Goal: Transaction & Acquisition: Purchase product/service

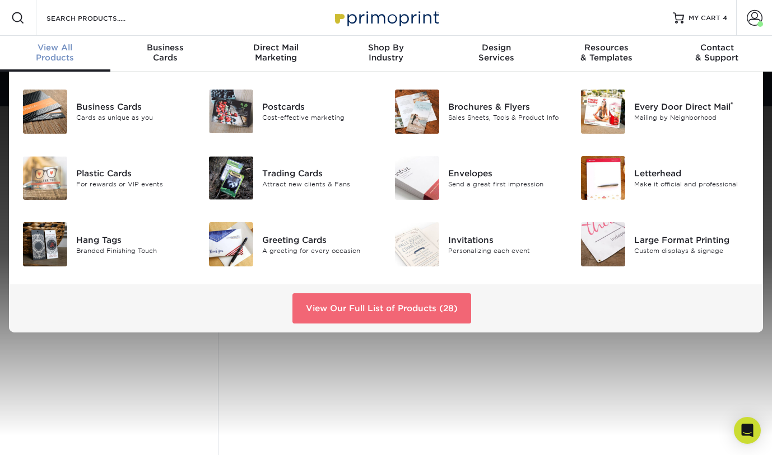
click at [400, 315] on link "View Our Full List of Products (28)" at bounding box center [381, 308] width 179 height 30
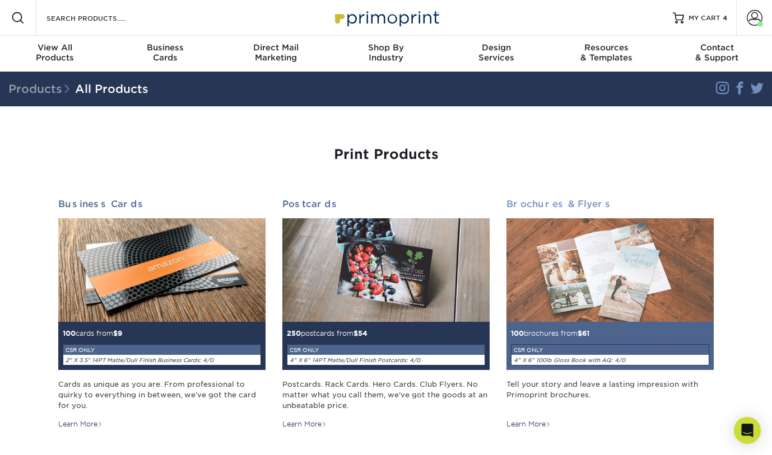
click at [573, 288] on img at bounding box center [609, 270] width 207 height 104
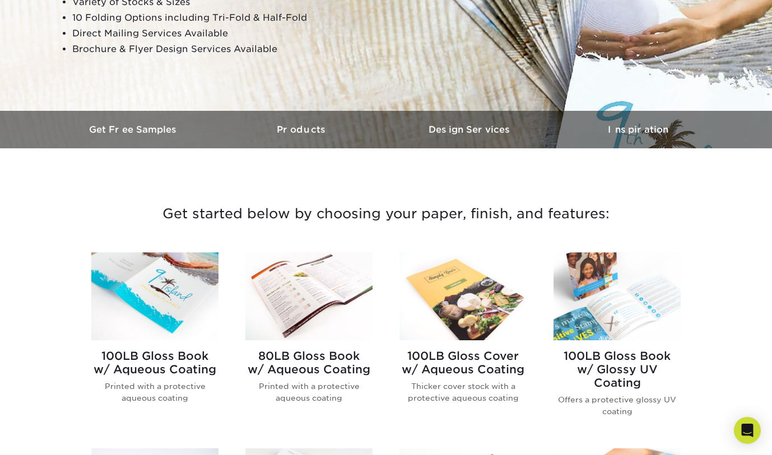
scroll to position [259, 0]
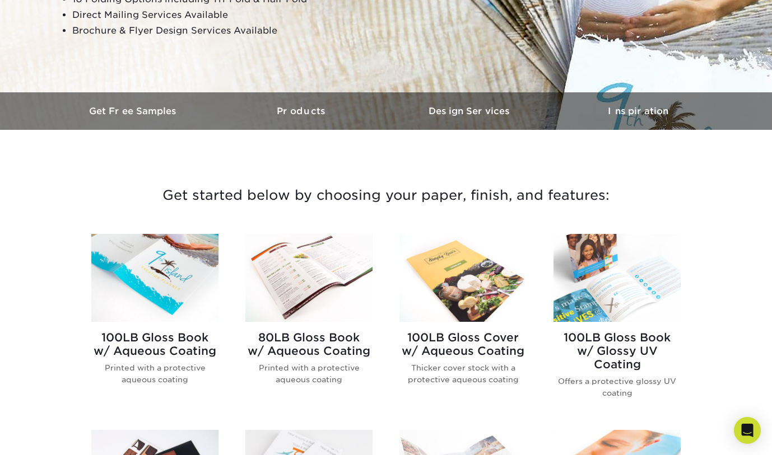
click at [156, 357] on h2 "100LB Gloss Book w/ Aqueous Coating" at bounding box center [154, 344] width 127 height 27
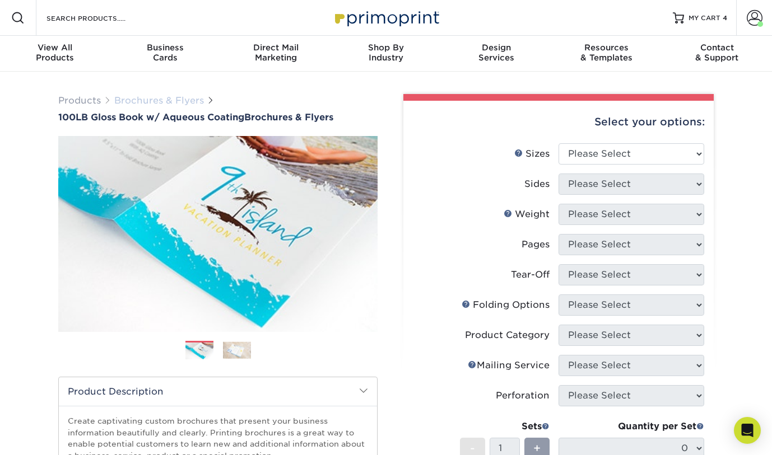
click at [141, 102] on link "Brochures & Flyers" at bounding box center [159, 100] width 90 height 11
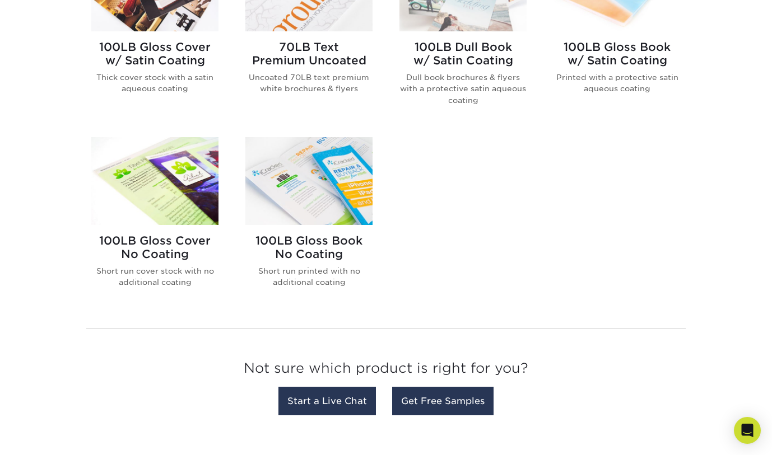
scroll to position [760, 0]
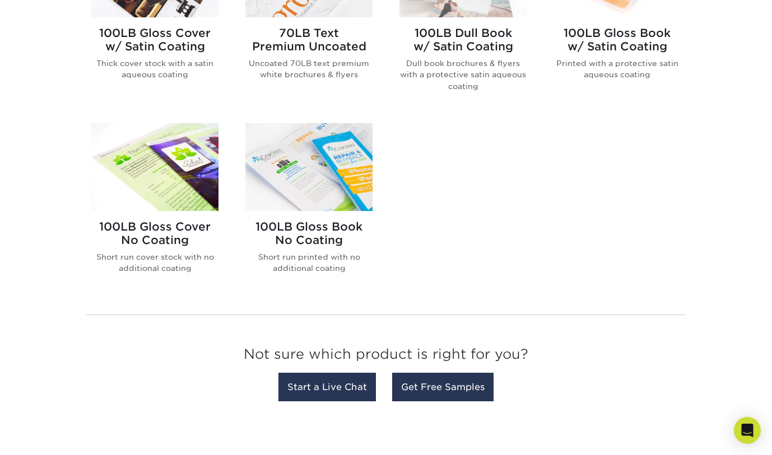
click at [348, 199] on img at bounding box center [308, 167] width 127 height 88
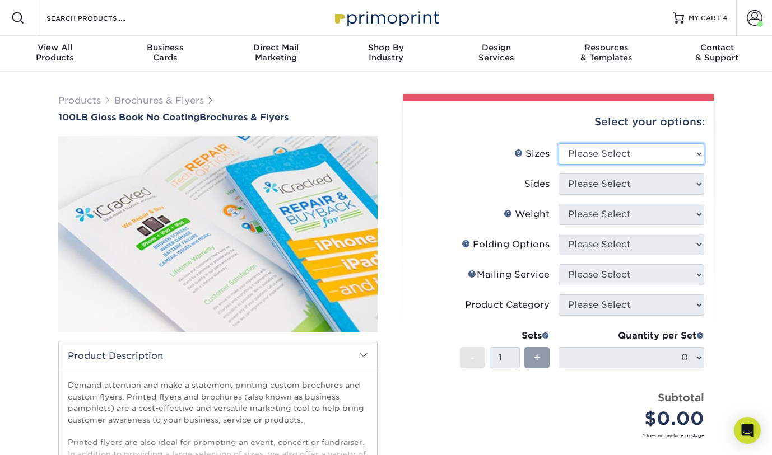
click at [647, 151] on select "Please Select 3.67" x 8.5" 4" x 6" 4" x 8.5" 4" x 9" 4" x 10" 4" x 11" 4" x 15"…" at bounding box center [631, 153] width 146 height 21
select select "11.00x17.00"
click at [558, 143] on select "Please Select 3.67" x 8.5" 4" x 6" 4" x 8.5" 4" x 9" 4" x 10" 4" x 11" 4" x 15"…" at bounding box center [631, 153] width 146 height 21
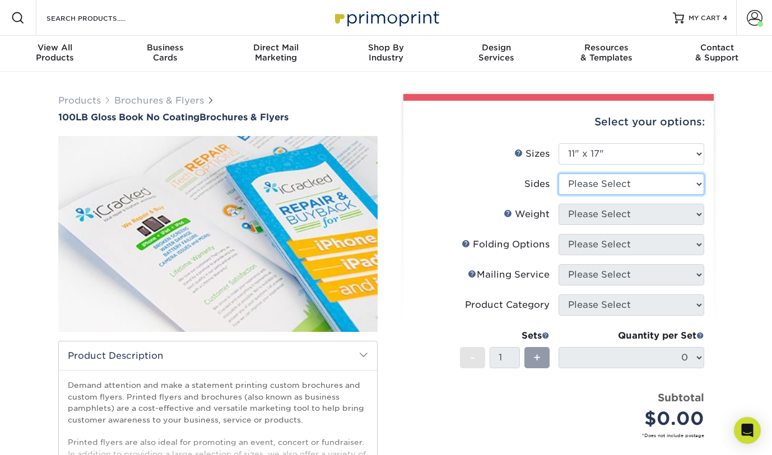
click at [620, 188] on select "Please Select Print Both Sides Print Front Only" at bounding box center [631, 184] width 146 height 21
select select "32d3c223-f82c-492b-b915-ba065a00862f"
click at [558, 174] on select "Please Select Print Both Sides Print Front Only" at bounding box center [631, 184] width 146 height 21
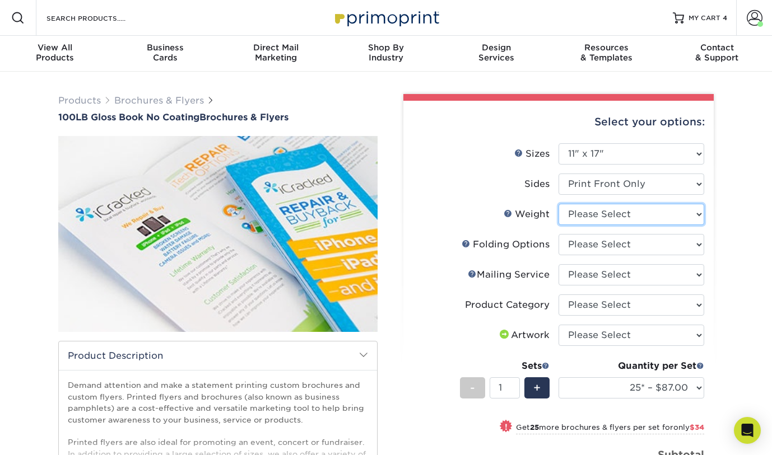
click at [622, 219] on select "Please Select 100LB" at bounding box center [631, 214] width 146 height 21
select select "100LB"
click at [558, 204] on select "Please Select 100LB" at bounding box center [631, 214] width 146 height 21
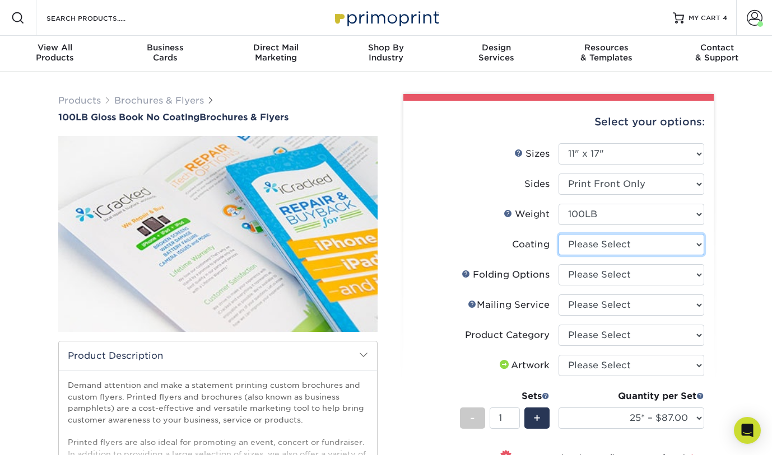
click at [614, 245] on select at bounding box center [631, 244] width 146 height 21
select select "3e7618de-abca-4bda-9f97-8b9129e913d8"
click at [558, 234] on select at bounding box center [631, 244] width 146 height 21
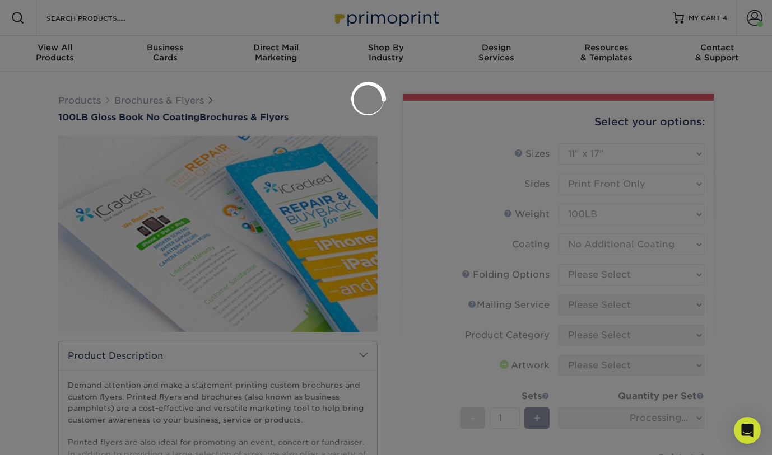
click at [618, 277] on div at bounding box center [386, 227] width 772 height 455
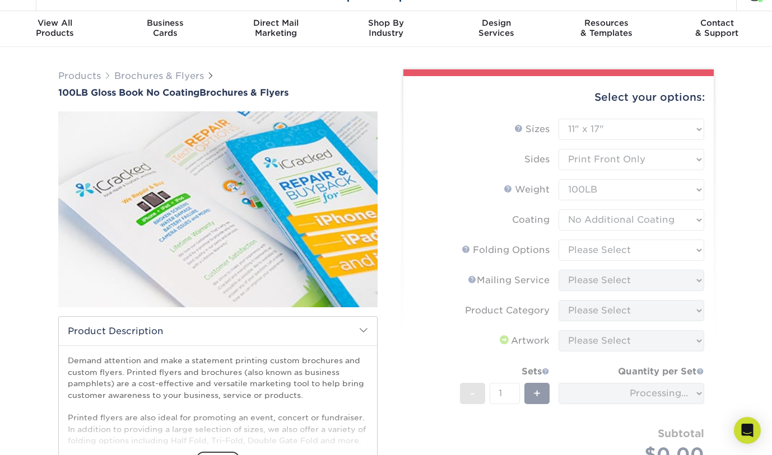
scroll to position [26, 0]
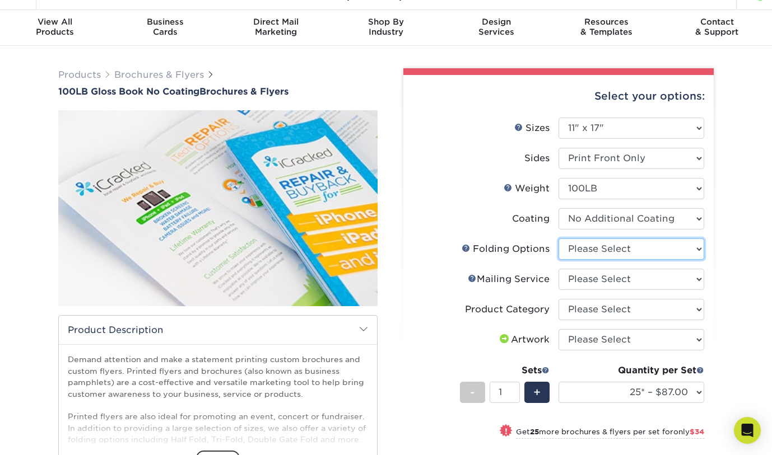
click at [612, 247] on select "Please Select FLAT - No Folding Accordion Fold Roll Fold Tri-Fold / Letter Fold…" at bounding box center [631, 249] width 146 height 21
select select "9b1d5825-34d1-4721-9874-ed79abb003d7"
click at [558, 239] on select "Please Select FLAT - No Folding Accordion Fold Roll Fold Tri-Fold / Letter Fold…" at bounding box center [631, 249] width 146 height 21
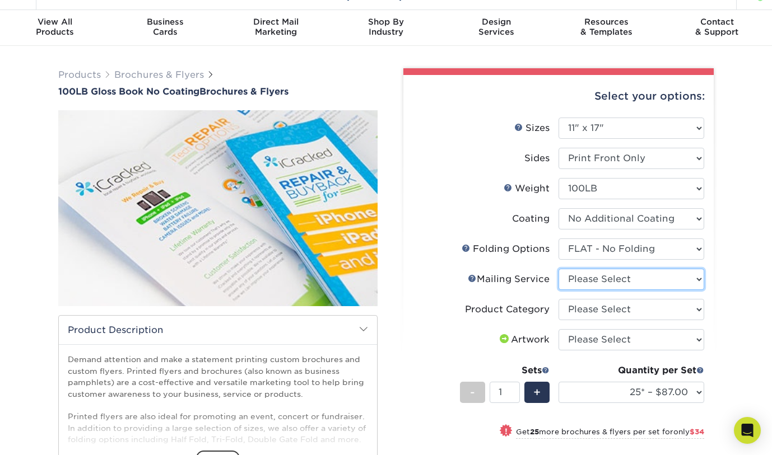
click at [606, 277] on select "Please Select No Direct Mailing Service No, I will mail/stamp/imprint Direct Ma…" at bounding box center [631, 279] width 146 height 21
select select "3e5e9bdd-d78a-4c28-a41d-fe1407925ca6"
click at [558, 269] on select "Please Select No Direct Mailing Service No, I will mail/stamp/imprint Direct Ma…" at bounding box center [631, 279] width 146 height 21
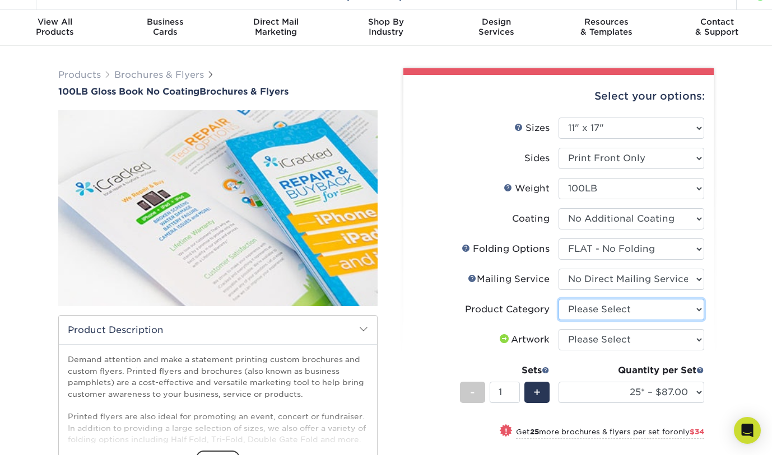
click at [607, 311] on select "Please Select Flyers and Brochures" at bounding box center [631, 309] width 146 height 21
select select "1a668080-6b7c-4174-b399-2c3833b27ef4"
click at [558, 299] on select "Please Select Flyers and Brochures" at bounding box center [631, 309] width 146 height 21
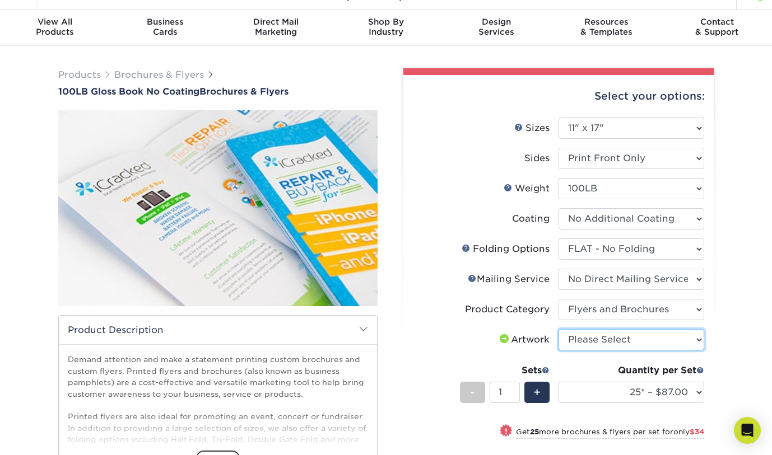
click at [622, 337] on select "Please Select I will upload files I need a design - $175" at bounding box center [631, 339] width 146 height 21
select select "upload"
click at [558, 329] on select "Please Select I will upload files I need a design - $175" at bounding box center [631, 339] width 146 height 21
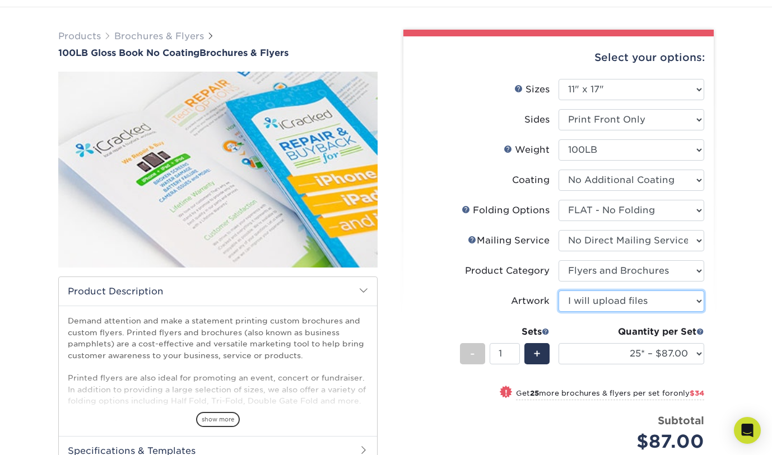
scroll to position [68, 0]
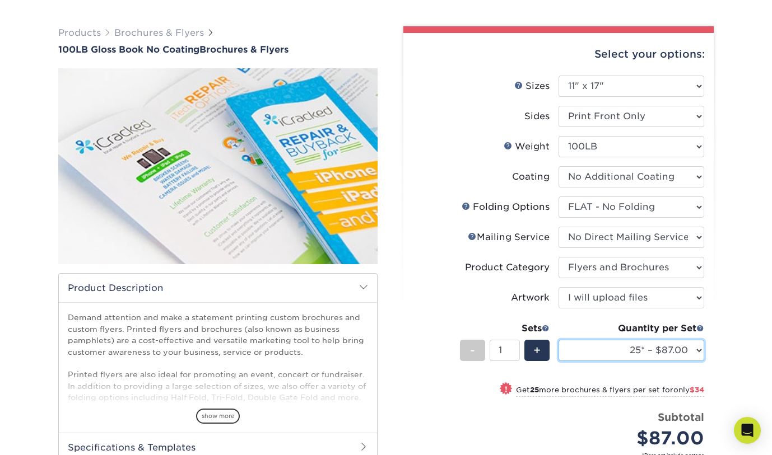
click at [689, 358] on select "25* – $87.00 50* – $121.00 75* – $152.00 100* – $180.00 250* – $338.00 500 – $6…" at bounding box center [631, 350] width 146 height 21
click at [652, 351] on select "25* – $87.00 50* – $121.00 75* – $152.00 100* – $180.00 250* – $338.00 500 – $6…" at bounding box center [631, 350] width 146 height 21
click at [630, 356] on select "25* – $87.00 50* – $121.00 75* – $152.00 100* – $180.00 250* – $338.00 500 – $6…" at bounding box center [631, 350] width 146 height 21
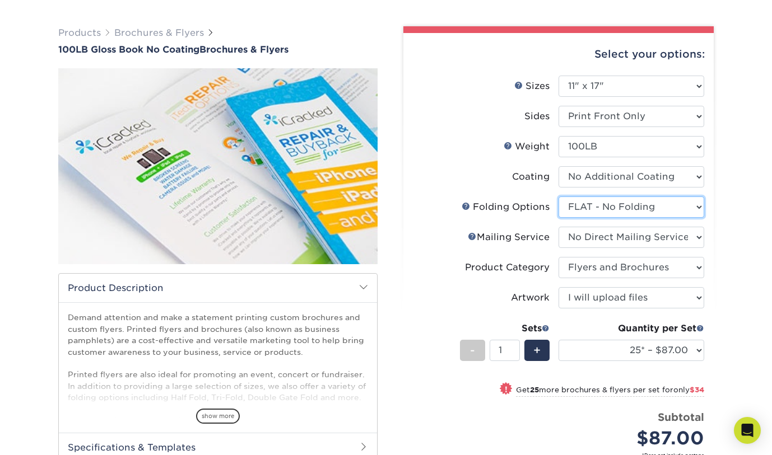
click at [630, 201] on select "Please Select FLAT - No Folding Accordion Fold Roll Fold Tri-Fold / Letter Fold…" at bounding box center [631, 207] width 146 height 21
click at [558, 197] on select "Please Select FLAT - No Folding Accordion Fold Roll Fold Tri-Fold / Letter Fold…" at bounding box center [631, 207] width 146 height 21
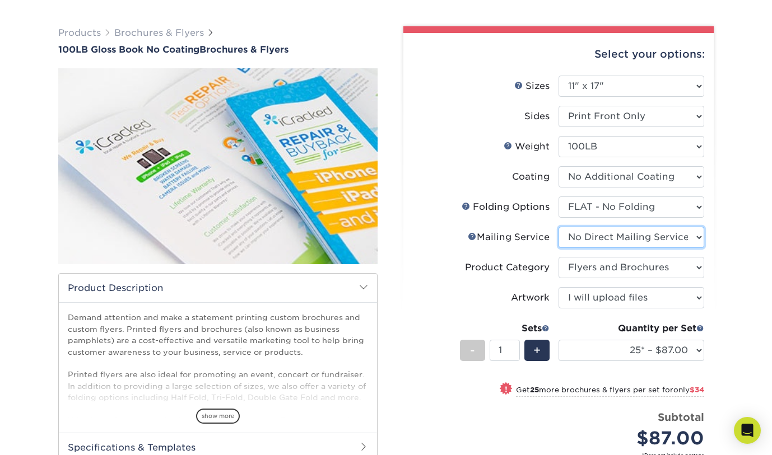
click at [625, 240] on select "Please Select No Direct Mailing Service No, I will mail/stamp/imprint Direct Ma…" at bounding box center [631, 237] width 146 height 21
click at [558, 227] on select "Please Select No Direct Mailing Service No, I will mail/stamp/imprint Direct Ma…" at bounding box center [631, 237] width 146 height 21
click at [623, 270] on select "Please Select Flyers and Brochures" at bounding box center [631, 267] width 146 height 21
click at [558, 257] on select "Please Select Flyers and Brochures" at bounding box center [631, 267] width 146 height 21
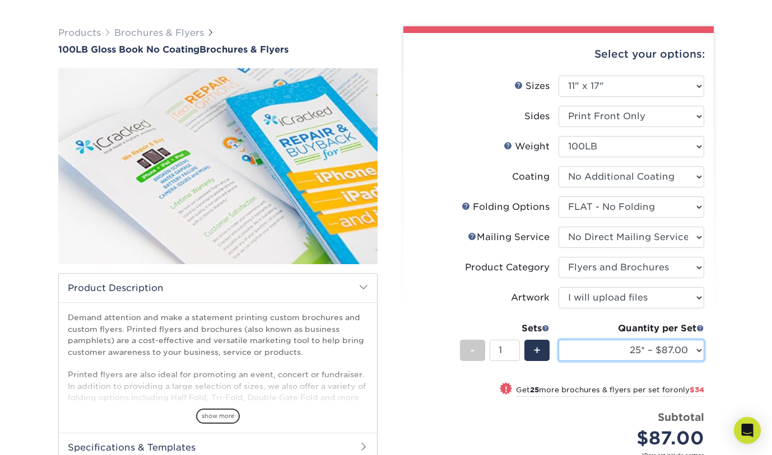
click at [648, 352] on select "25* – $87.00 50* – $121.00 75* – $152.00 100* – $180.00 250* – $338.00 500 – $6…" at bounding box center [631, 350] width 146 height 21
click at [645, 354] on select "25* – $87.00 50* – $121.00 75* – $152.00 100* – $180.00 250* – $338.00 500 – $6…" at bounding box center [631, 350] width 146 height 21
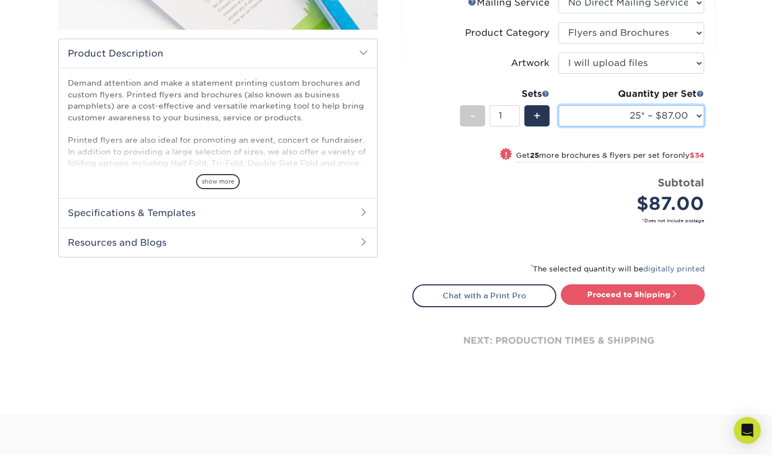
scroll to position [306, 0]
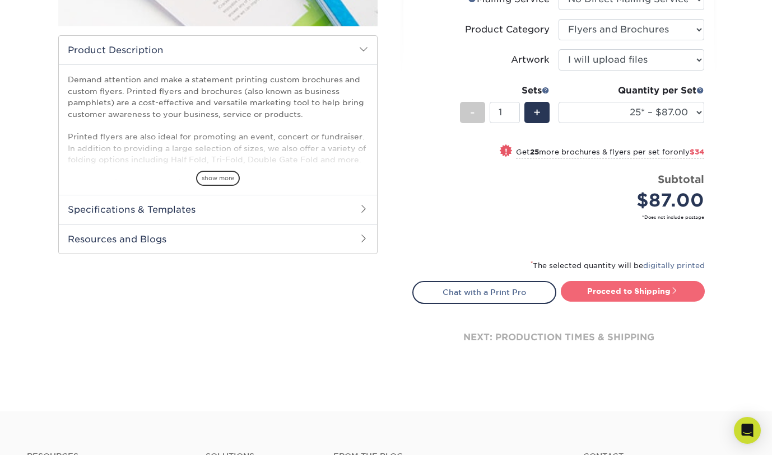
click at [640, 292] on link "Proceed to Shipping" at bounding box center [633, 291] width 144 height 20
type input "Set 1"
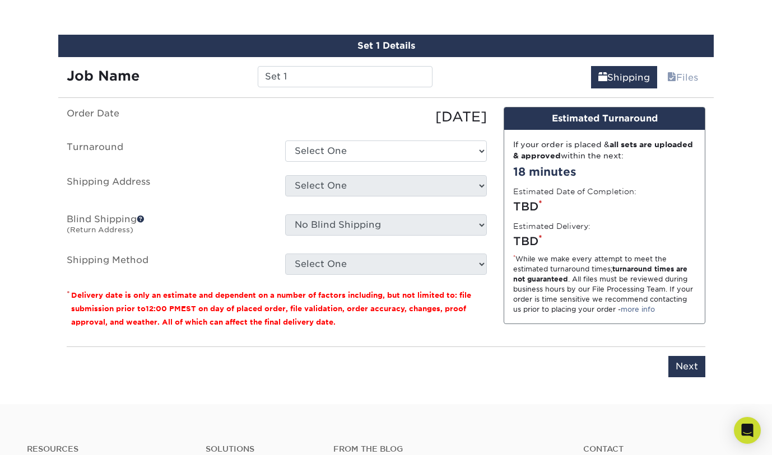
scroll to position [617, 0]
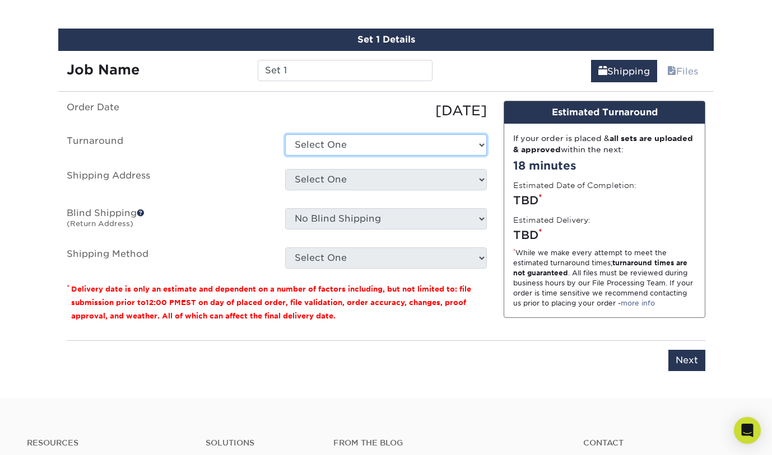
click at [337, 151] on select "Select One 2-4 Business Days 2 Day Next Business Day" at bounding box center [386, 144] width 202 height 21
